Goal: Information Seeking & Learning: Learn about a topic

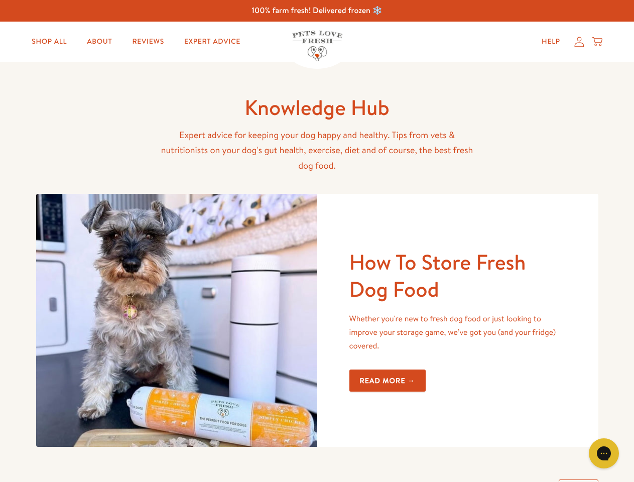
click at [317, 241] on img at bounding box center [176, 320] width 281 height 253
click at [604, 453] on icon "Open gorgias live chat" at bounding box center [604, 453] width 10 height 10
